Goal: Task Accomplishment & Management: Use online tool/utility

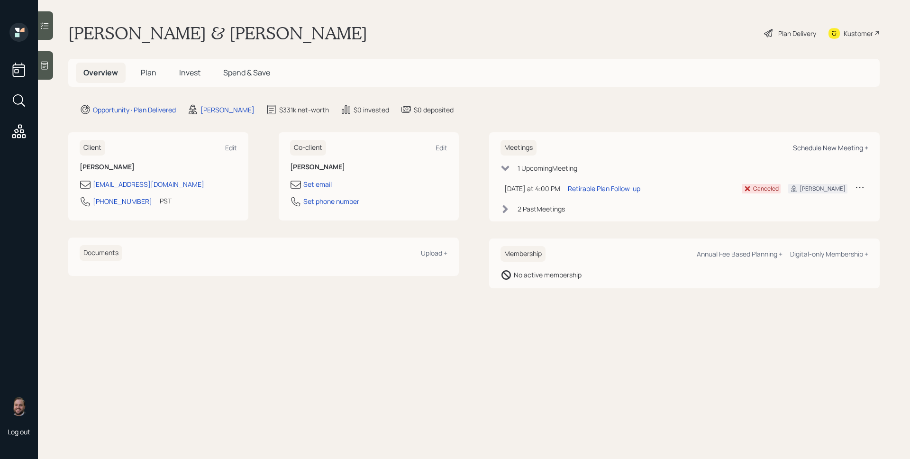
click at [827, 148] on div "Schedule New Meeting +" at bounding box center [830, 147] width 75 height 9
select select "d946c976-65aa-4529-ac9d-02c4f1114fc0"
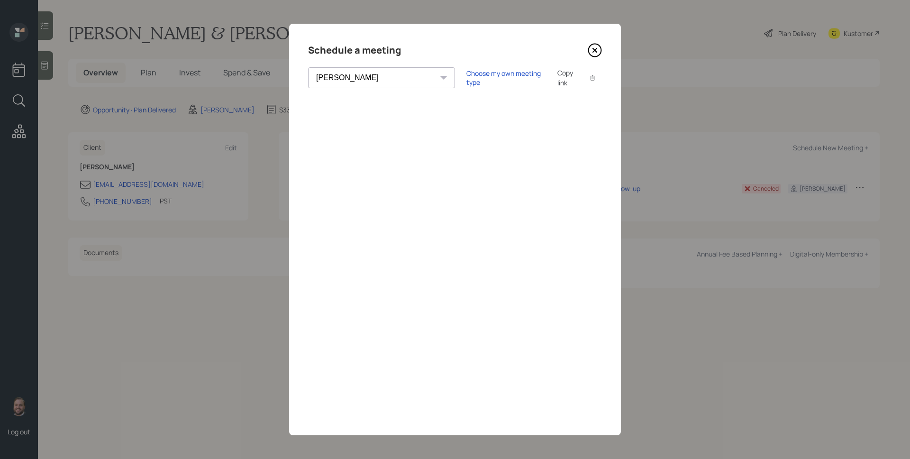
click at [598, 47] on icon at bounding box center [595, 50] width 14 height 14
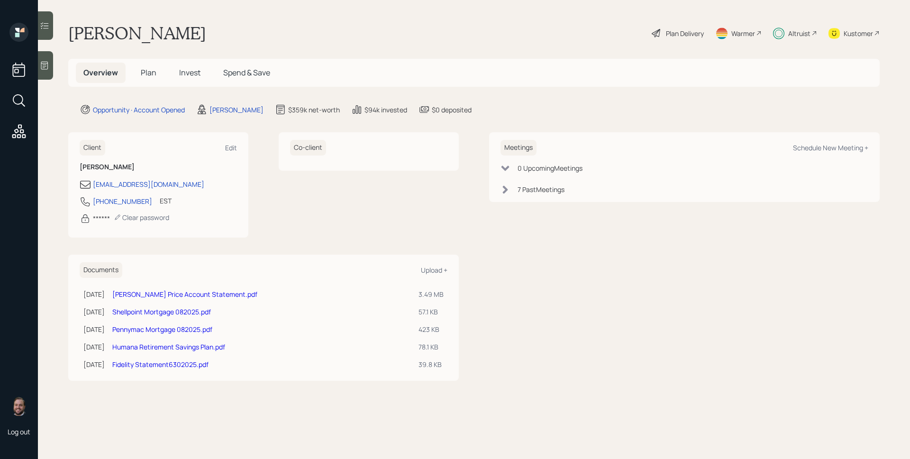
click at [192, 73] on span "Invest" at bounding box center [189, 72] width 21 height 10
